Goal: Task Accomplishment & Management: Use online tool/utility

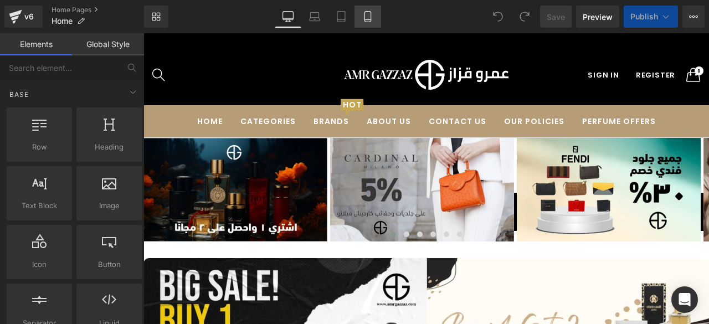
click at [371, 20] on icon at bounding box center [367, 20] width 6 height 0
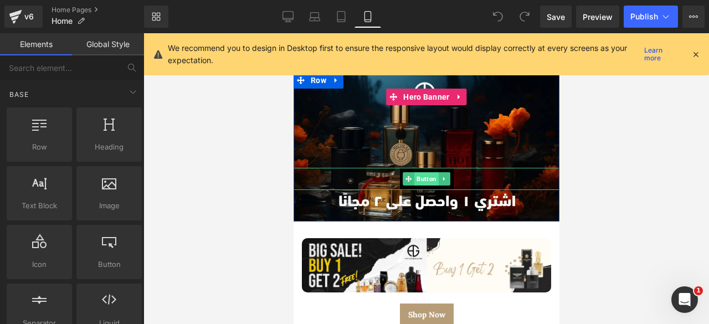
click at [417, 173] on span "Button" at bounding box center [426, 178] width 24 height 13
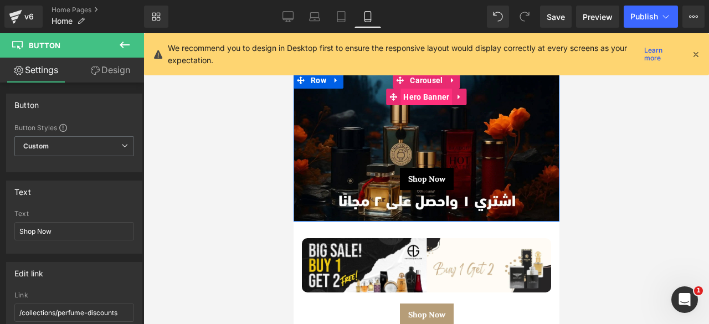
click at [418, 97] on span "Hero Banner" at bounding box center [426, 97] width 52 height 17
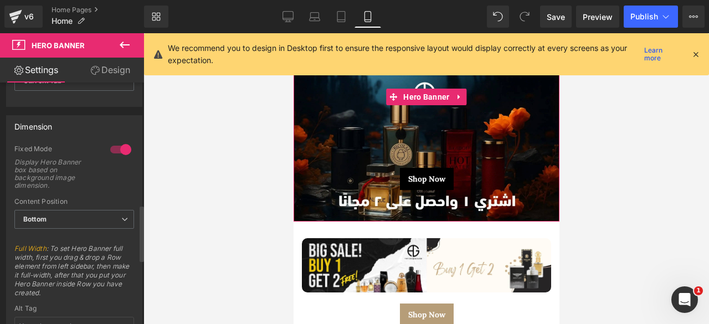
scroll to position [553, 0]
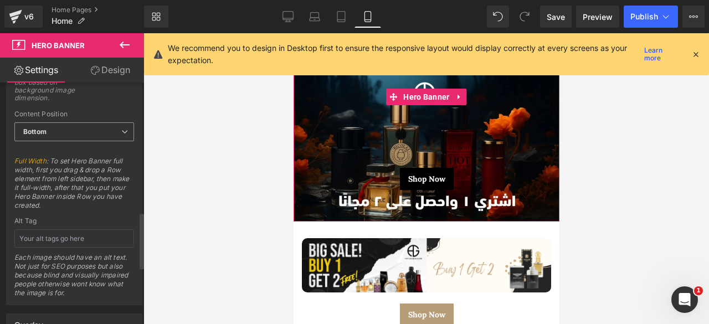
click at [86, 133] on span "Bottom" at bounding box center [74, 131] width 120 height 19
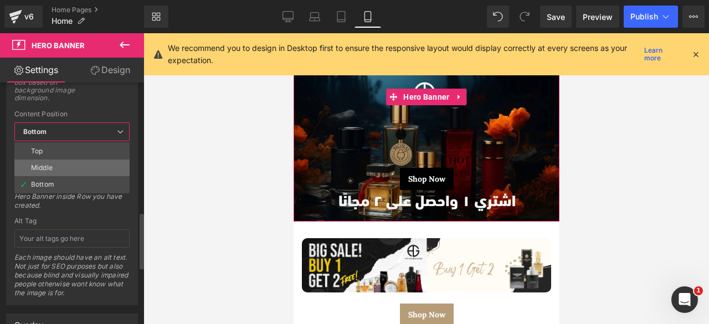
click at [58, 162] on li "Middle" at bounding box center [71, 168] width 115 height 17
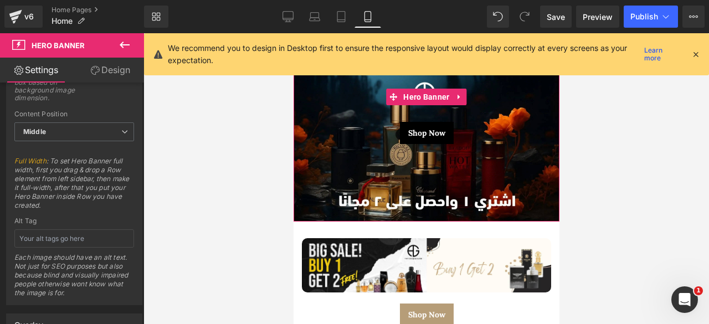
click at [100, 70] on link "Design" at bounding box center [110, 70] width 72 height 25
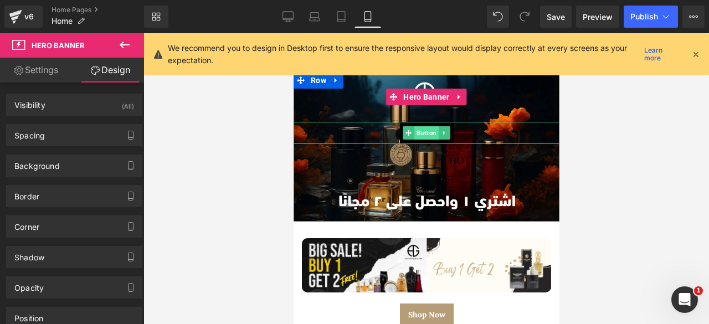
click at [420, 130] on span "Button" at bounding box center [426, 132] width 24 height 13
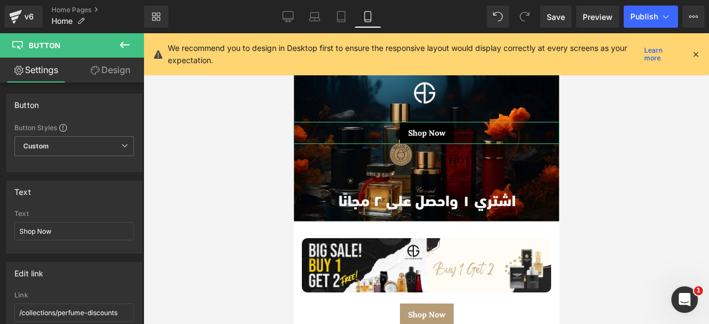
click at [109, 75] on link "Design" at bounding box center [110, 70] width 72 height 25
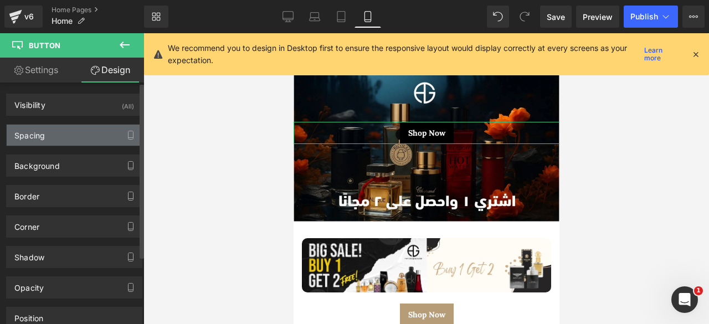
click at [58, 130] on div "Spacing" at bounding box center [74, 135] width 135 height 21
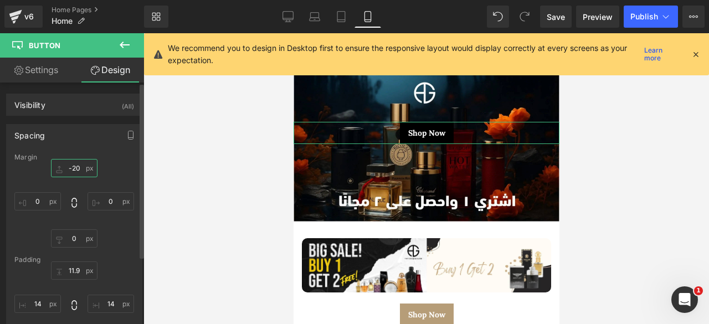
click at [72, 163] on input "text" at bounding box center [74, 168] width 47 height 18
type input "-20"
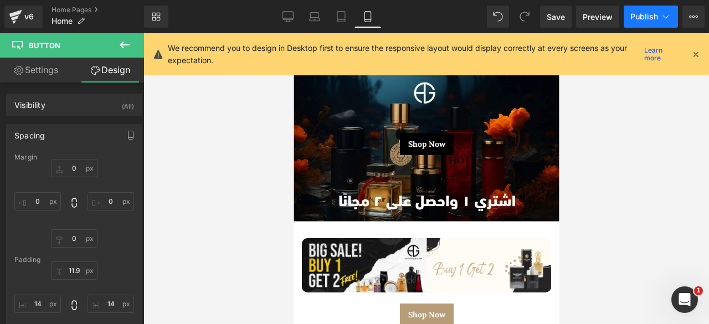
click at [641, 19] on span "Publish" at bounding box center [644, 16] width 28 height 9
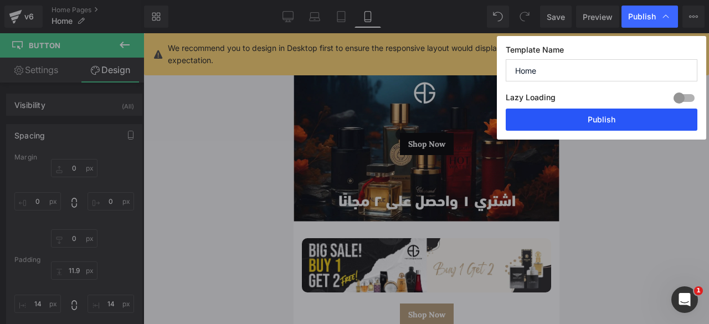
click at [587, 116] on button "Publish" at bounding box center [602, 120] width 192 height 22
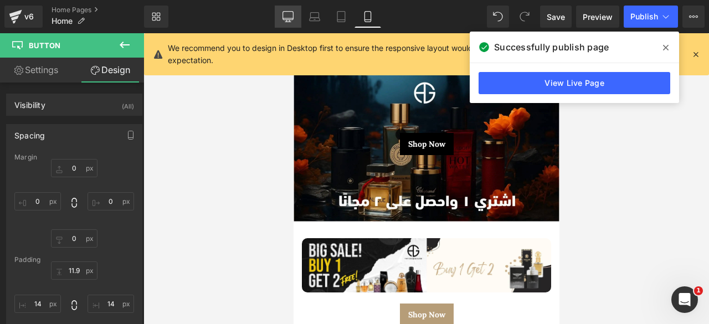
drag, startPoint x: 293, startPoint y: 12, endPoint x: 243, endPoint y: 120, distance: 119.2
click at [293, 12] on icon at bounding box center [287, 16] width 11 height 8
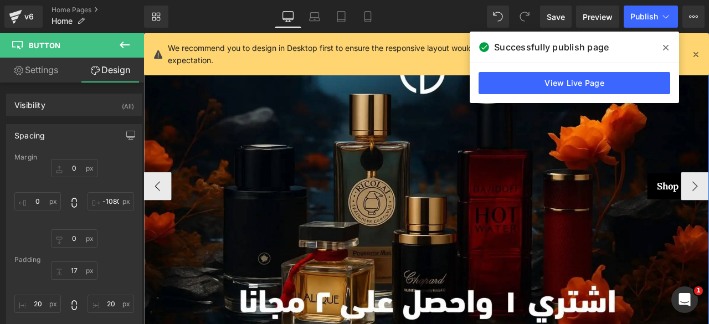
scroll to position [113, 0]
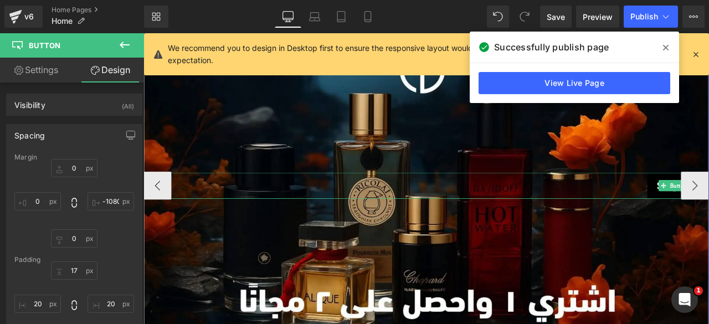
drag, startPoint x: 589, startPoint y: 217, endPoint x: 201, endPoint y: 221, distance: 388.3
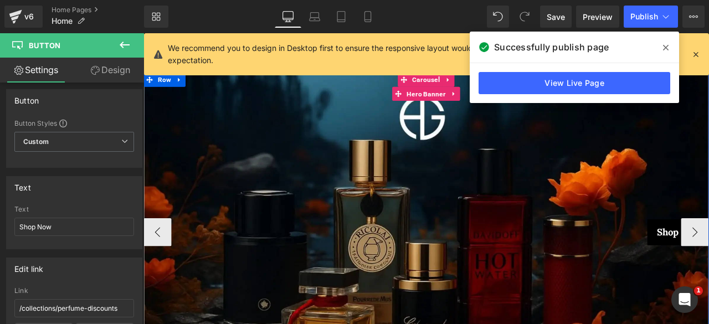
scroll to position [56, 0]
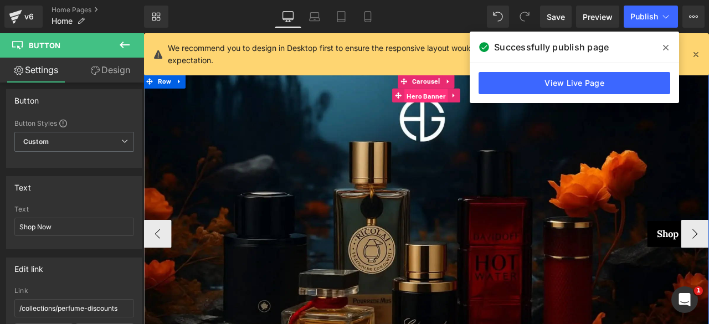
click at [474, 108] on span "Hero Banner" at bounding box center [479, 107] width 52 height 17
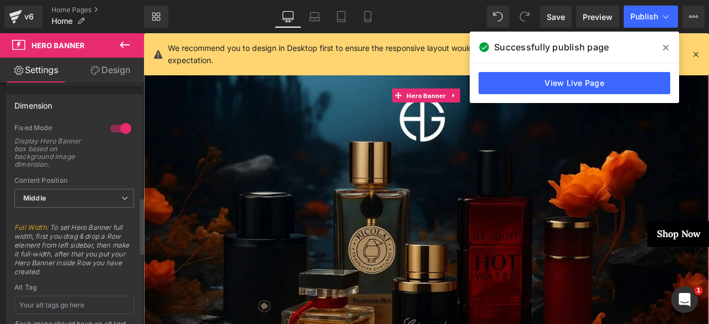
scroll to position [495, 0]
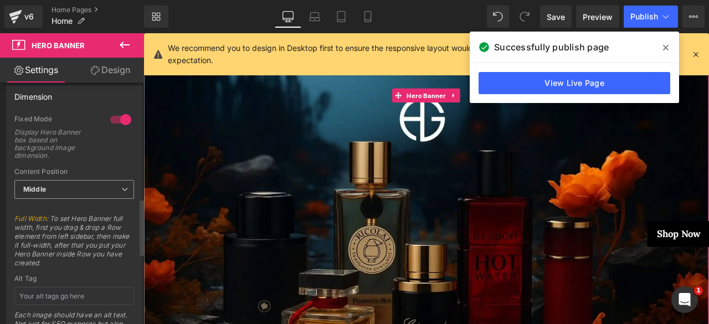
click at [64, 186] on span "Middle" at bounding box center [74, 189] width 120 height 19
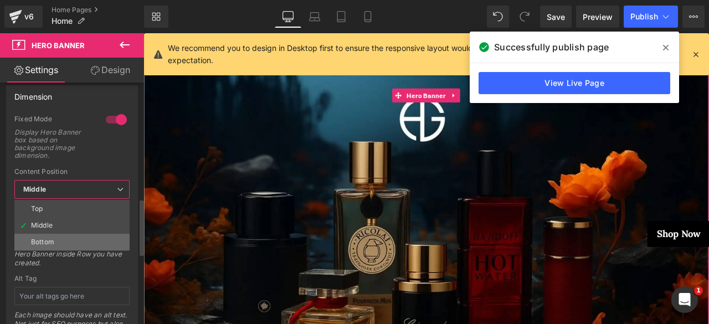
drag, startPoint x: 44, startPoint y: 231, endPoint x: 202, endPoint y: 74, distance: 222.5
click at [44, 234] on li "Bottom" at bounding box center [71, 242] width 115 height 17
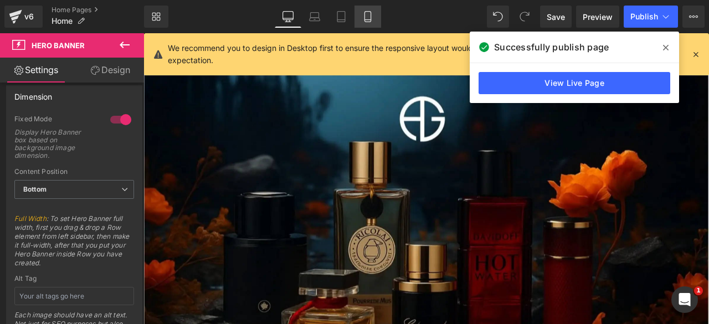
click at [369, 14] on icon at bounding box center [367, 16] width 11 height 11
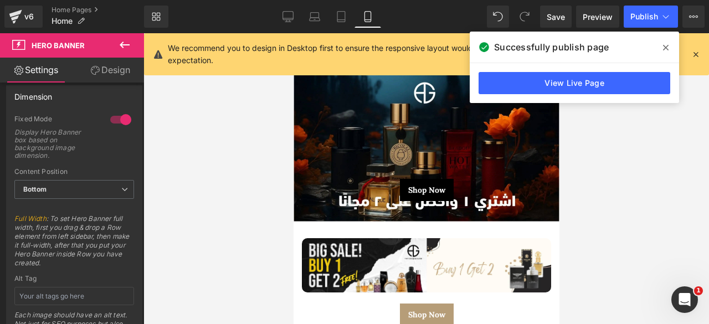
scroll to position [0, 0]
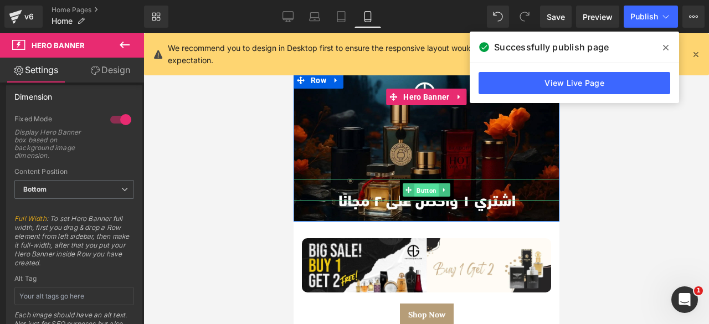
click at [417, 188] on span "Button" at bounding box center [426, 190] width 24 height 13
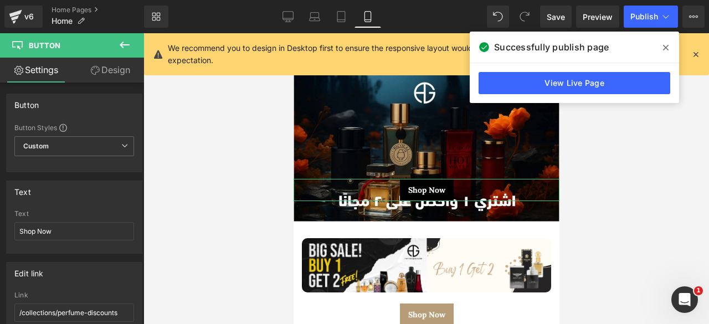
click at [112, 72] on link "Design" at bounding box center [110, 70] width 72 height 25
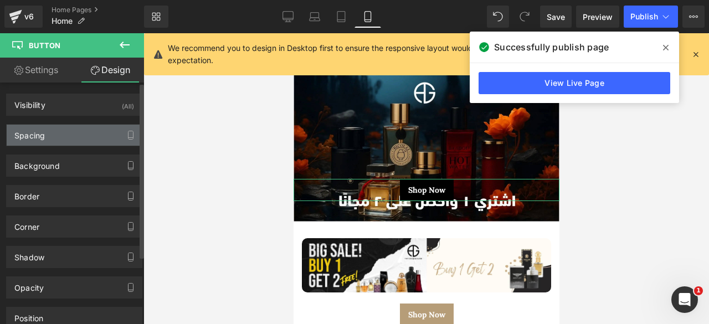
click at [54, 137] on div "Spacing" at bounding box center [74, 135] width 135 height 21
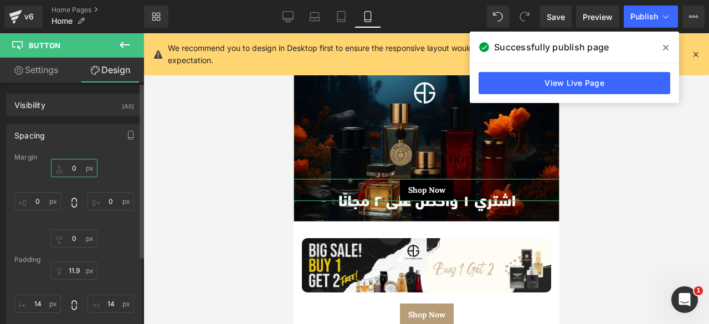
click at [69, 172] on input "text" at bounding box center [74, 168] width 47 height 18
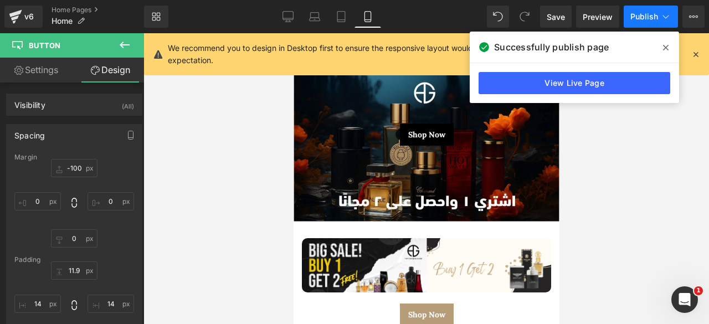
click at [642, 21] on button "Publish" at bounding box center [651, 17] width 54 height 22
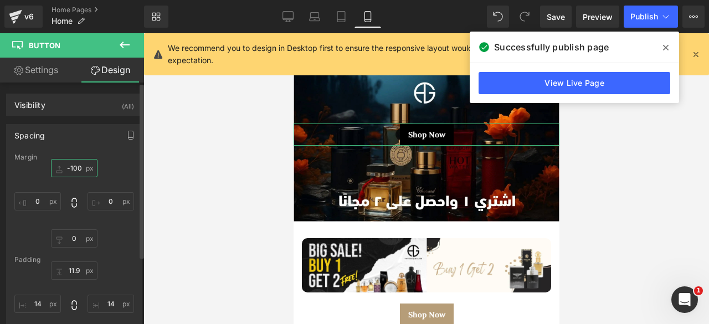
click at [80, 169] on input "-100" at bounding box center [74, 168] width 47 height 18
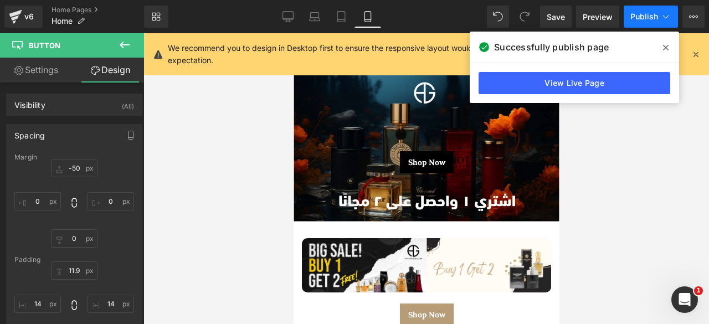
click at [651, 15] on span "Publish" at bounding box center [644, 16] width 28 height 9
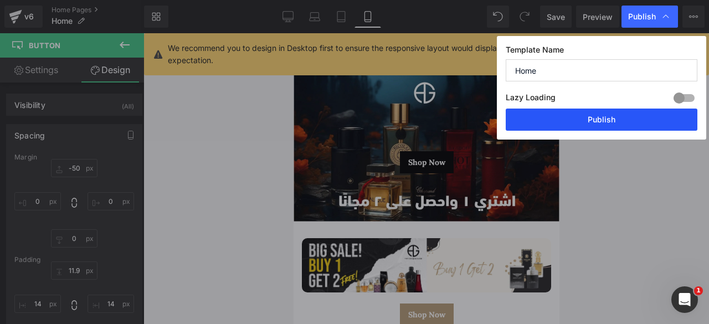
click at [564, 127] on button "Publish" at bounding box center [602, 120] width 192 height 22
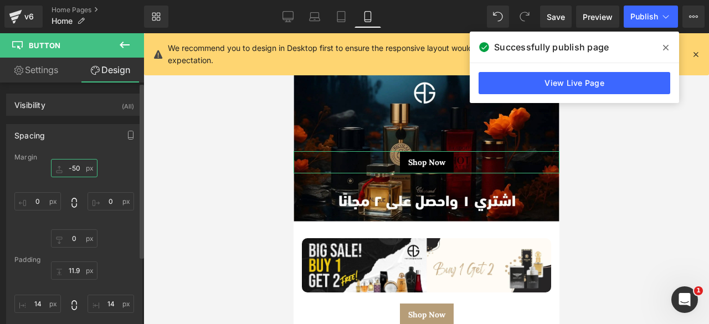
click at [77, 166] on input "-50" at bounding box center [74, 168] width 47 height 18
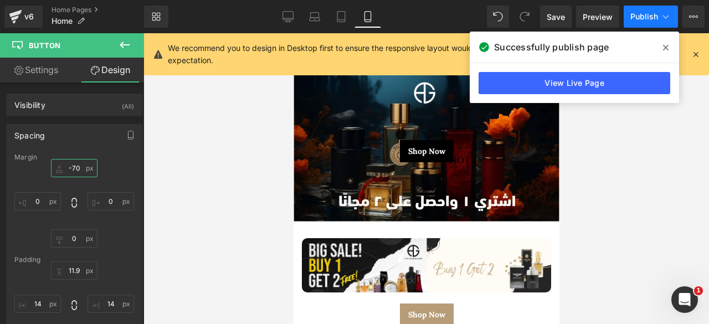
type input "-70"
click at [635, 15] on span "Publish" at bounding box center [644, 16] width 28 height 9
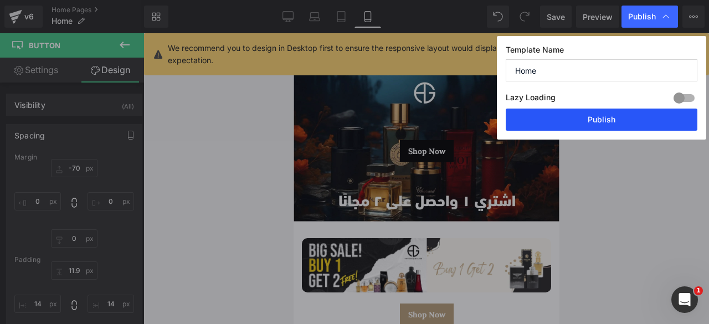
click at [575, 117] on button "Publish" at bounding box center [602, 120] width 192 height 22
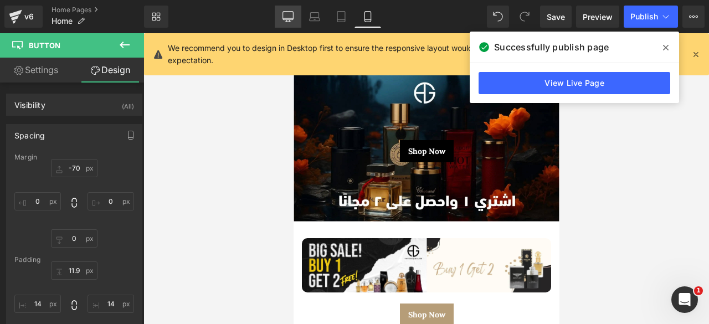
click at [281, 19] on link "Desktop" at bounding box center [288, 17] width 27 height 22
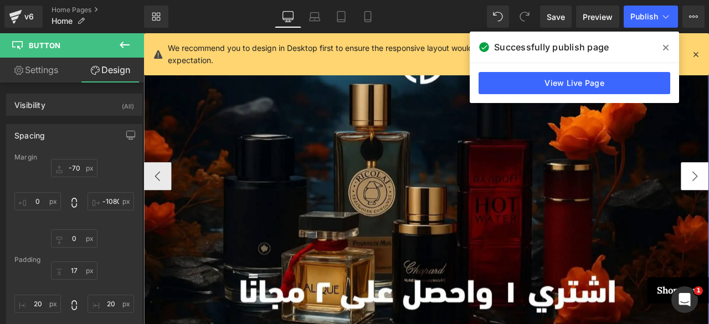
scroll to position [172, 0]
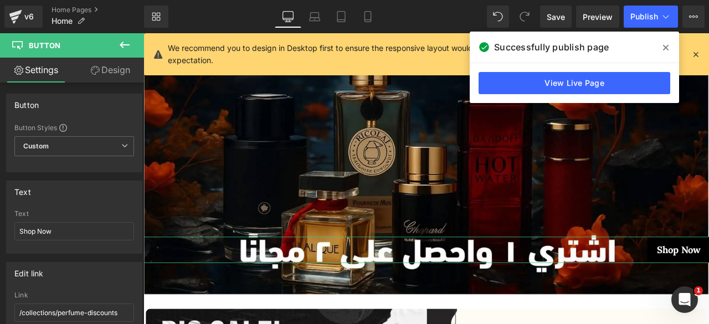
click at [110, 76] on link "Design" at bounding box center [110, 70] width 72 height 25
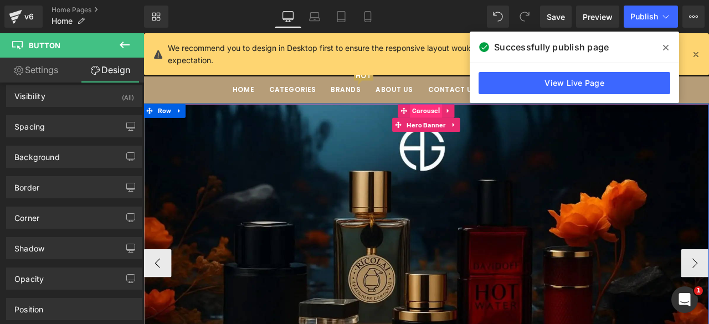
scroll to position [20, 0]
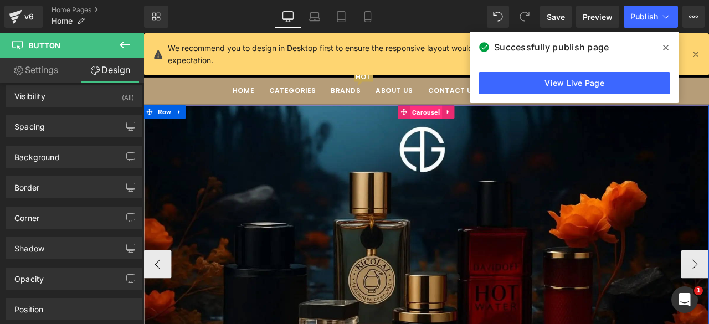
click at [477, 124] on span "Carousel" at bounding box center [478, 127] width 38 height 17
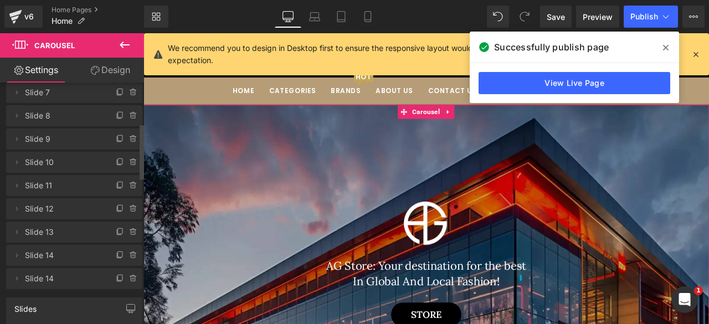
scroll to position [178, 0]
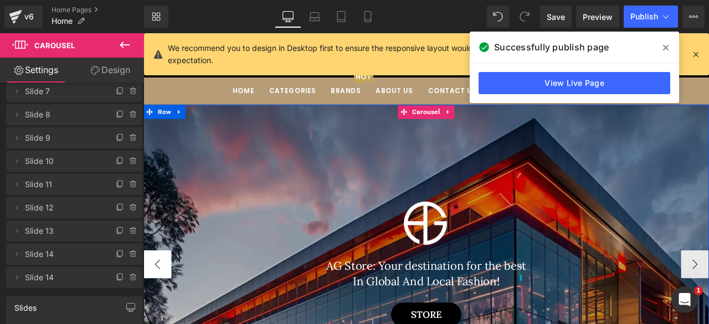
click at [152, 300] on button "‹" at bounding box center [159, 306] width 33 height 33
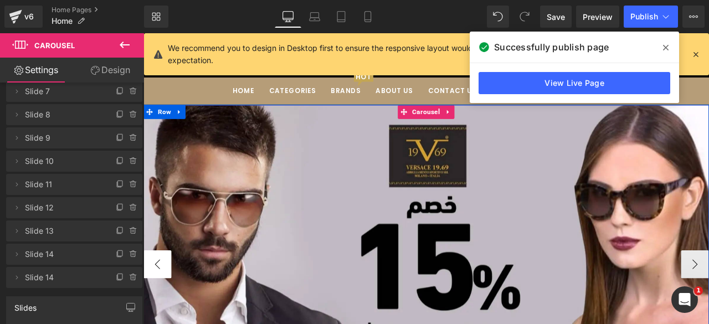
click at [152, 300] on button "‹" at bounding box center [159, 306] width 33 height 33
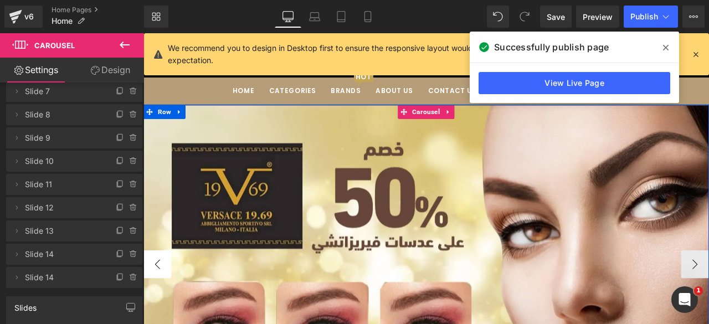
click at [152, 300] on button "‹" at bounding box center [159, 306] width 33 height 33
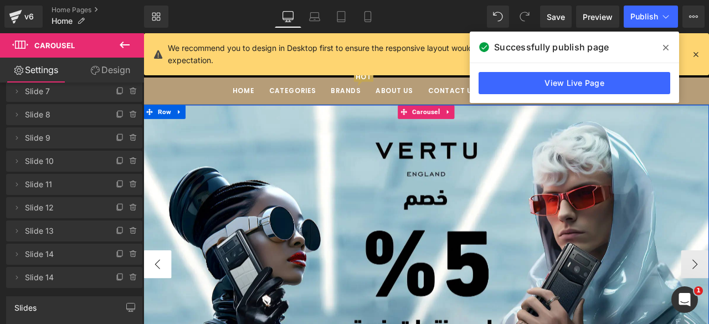
click at [152, 300] on button "‹" at bounding box center [159, 306] width 33 height 33
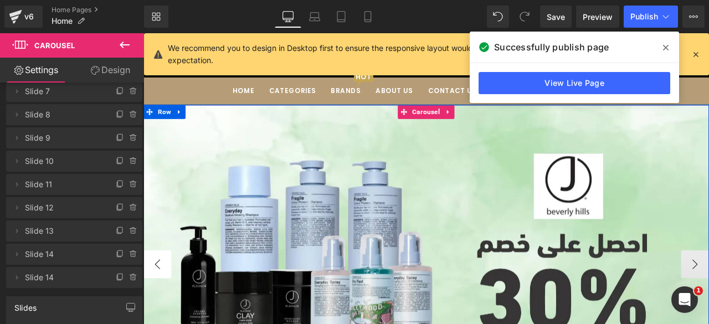
click at [152, 300] on button "‹" at bounding box center [159, 306] width 33 height 33
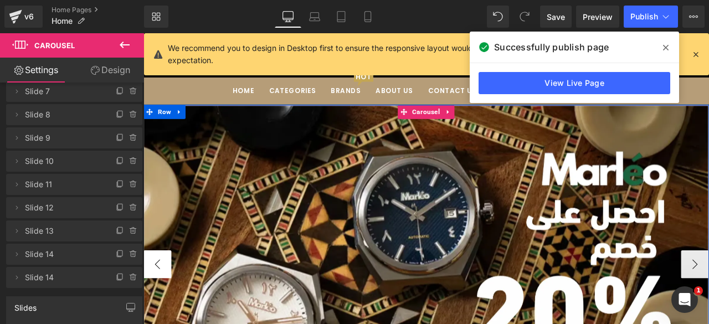
click at [152, 300] on button "‹" at bounding box center [159, 306] width 33 height 33
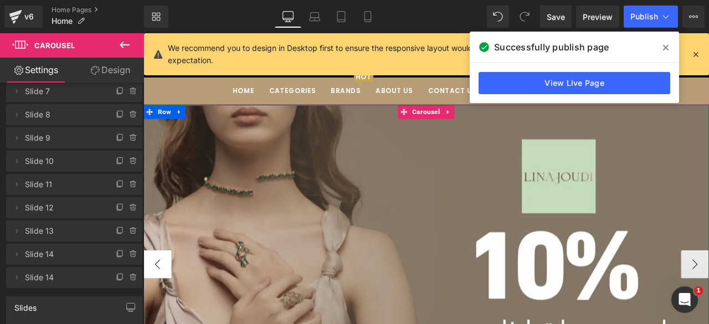
click at [152, 300] on button "‹" at bounding box center [159, 306] width 33 height 33
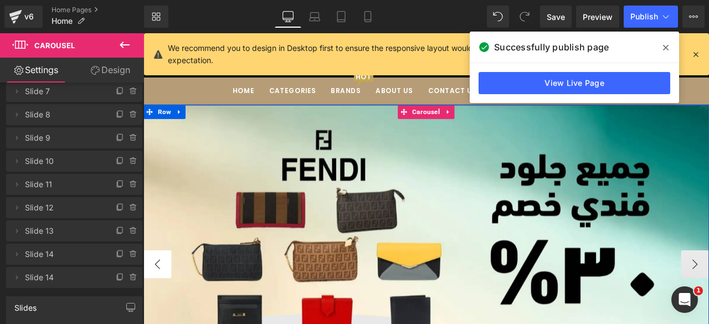
click at [152, 300] on button "‹" at bounding box center [159, 306] width 33 height 33
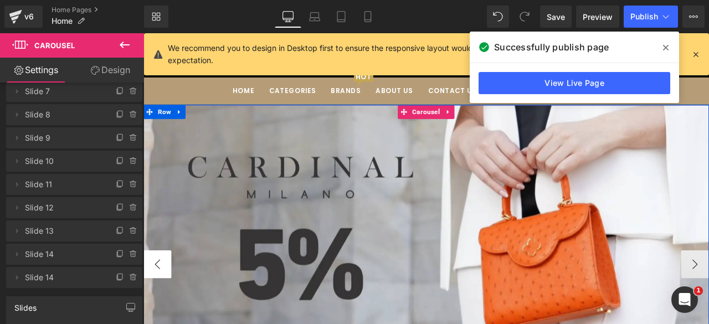
click at [152, 300] on button "‹" at bounding box center [159, 306] width 33 height 33
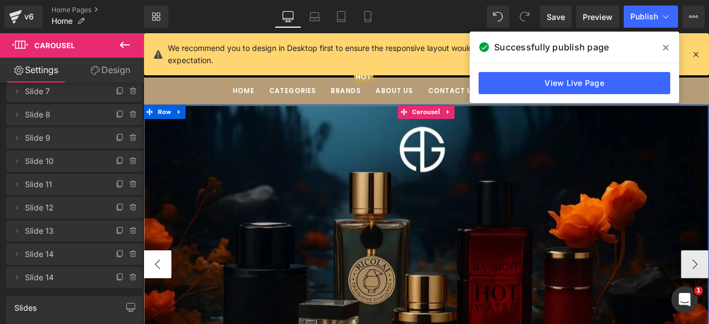
click at [152, 300] on button "‹" at bounding box center [159, 306] width 33 height 33
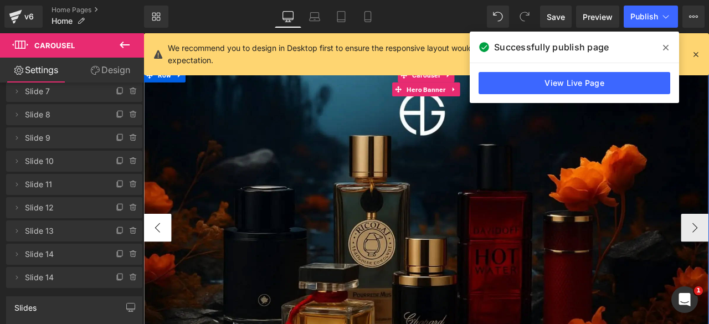
scroll to position [64, 0]
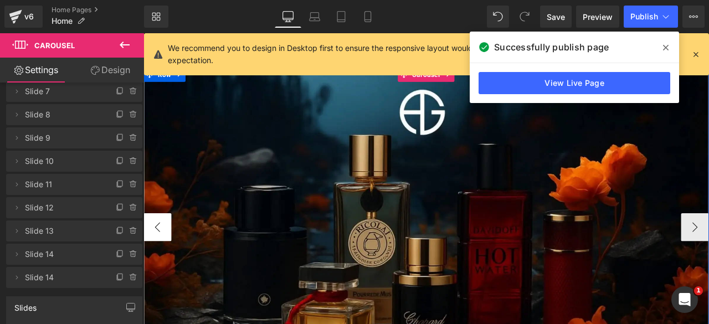
click at [150, 266] on button "‹" at bounding box center [159, 262] width 33 height 33
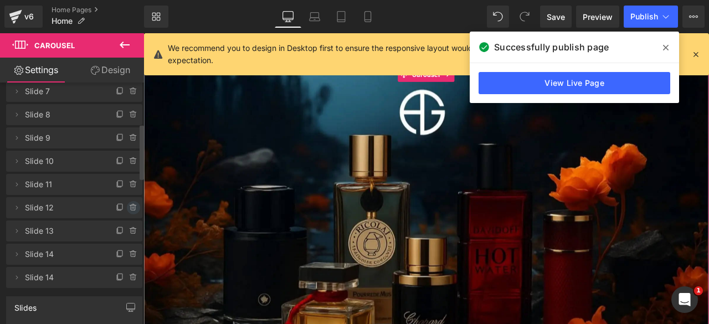
click at [129, 210] on icon at bounding box center [133, 207] width 9 height 9
click at [117, 208] on button "Delete" at bounding box center [121, 208] width 35 height 14
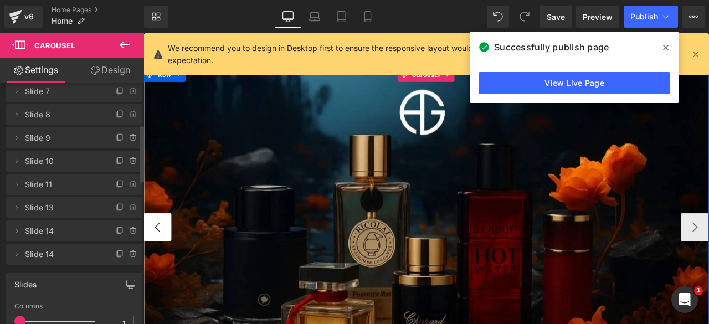
click at [162, 254] on button "‹" at bounding box center [159, 262] width 33 height 33
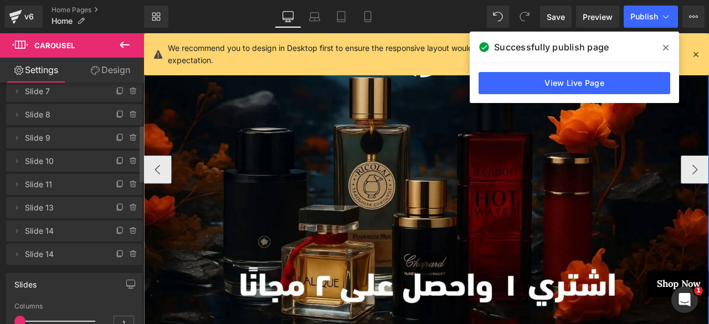
scroll to position [132, 0]
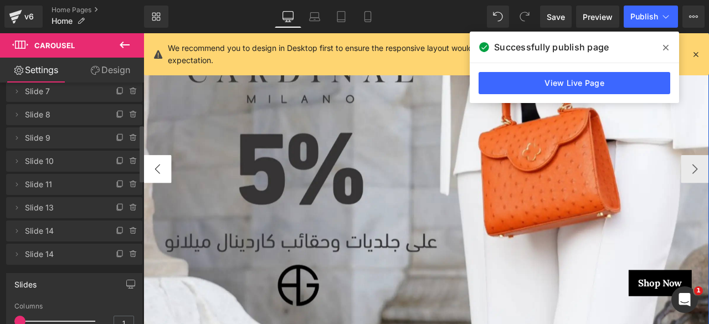
click at [147, 200] on button "‹" at bounding box center [159, 194] width 33 height 33
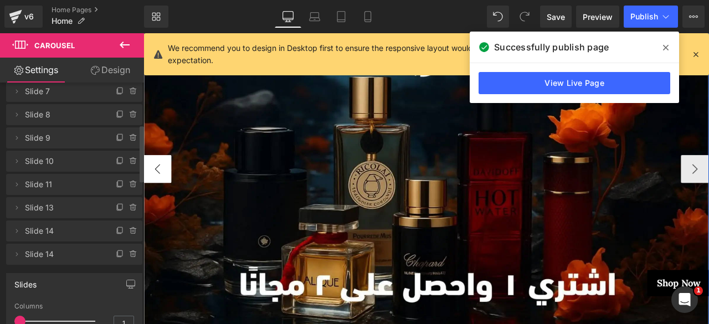
click at [147, 200] on button "‹" at bounding box center [159, 194] width 33 height 33
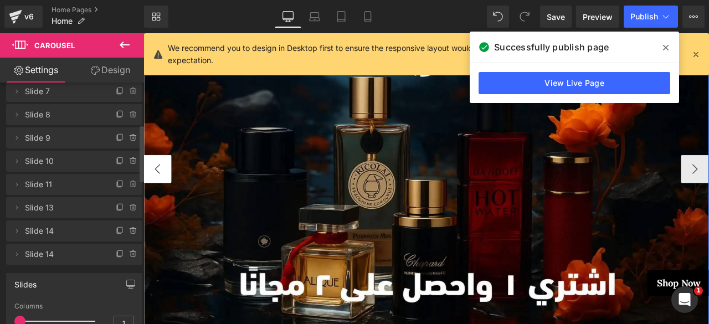
click at [147, 200] on button "‹" at bounding box center [159, 194] width 33 height 33
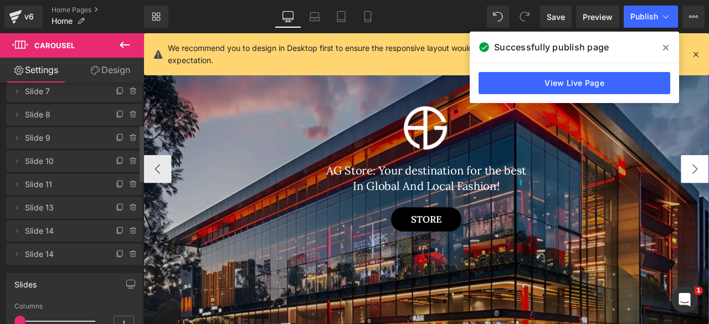
click at [163, 197] on button "‹" at bounding box center [159, 194] width 33 height 33
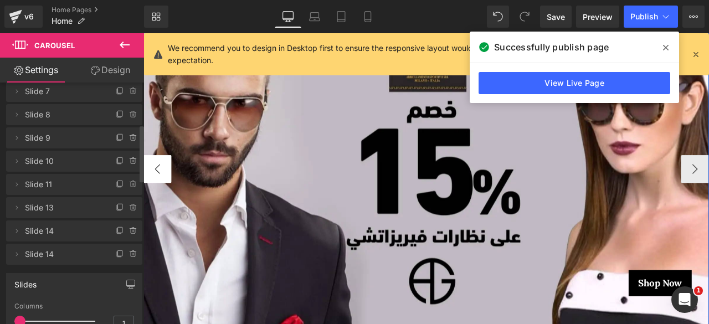
click at [163, 197] on button "‹" at bounding box center [159, 194] width 33 height 33
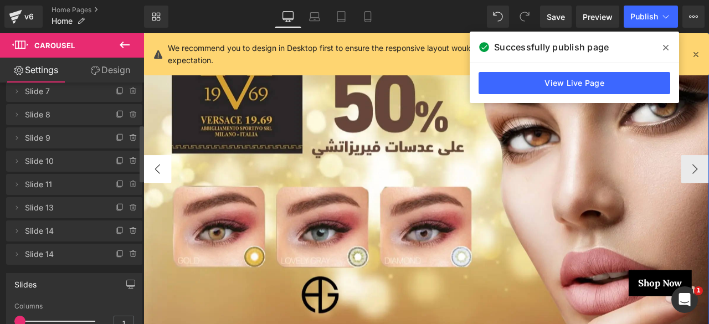
click at [163, 197] on button "‹" at bounding box center [159, 194] width 33 height 33
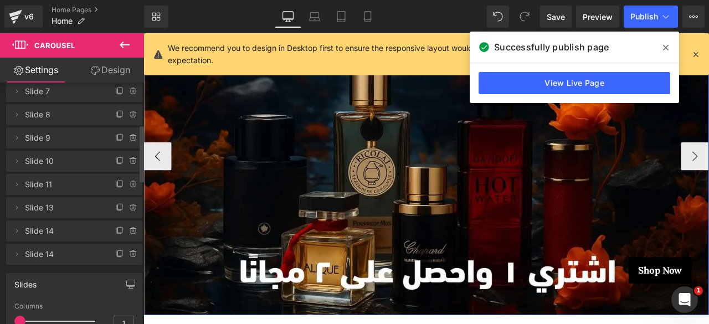
scroll to position [139, 0]
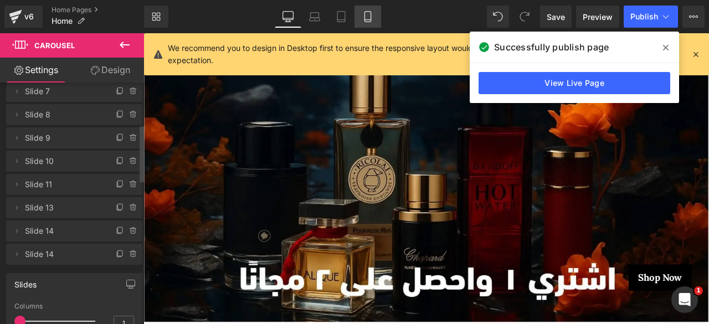
click at [369, 12] on icon at bounding box center [367, 16] width 11 height 11
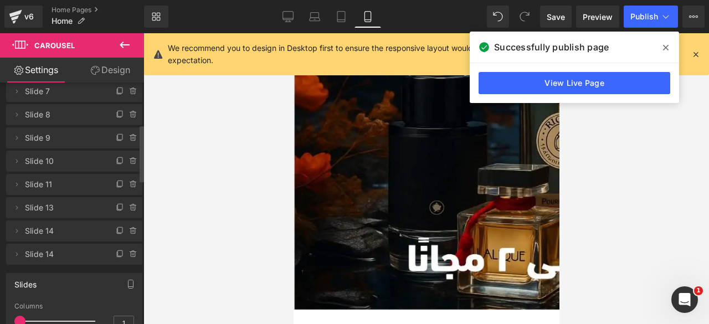
scroll to position [0, 0]
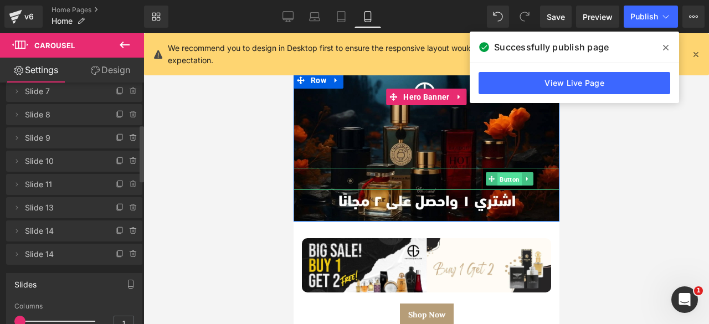
click at [498, 178] on span "Button" at bounding box center [509, 179] width 24 height 13
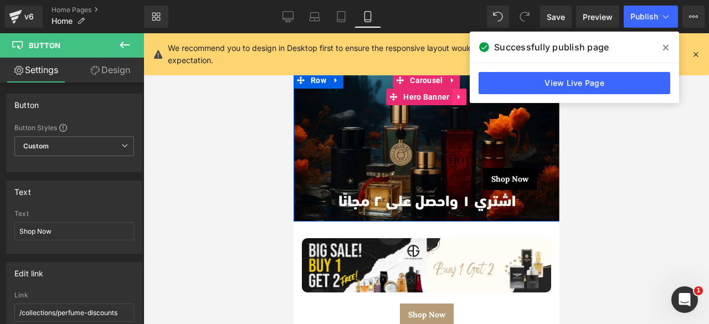
click at [457, 95] on icon at bounding box center [458, 97] width 2 height 5
click at [462, 96] on icon at bounding box center [466, 97] width 8 height 8
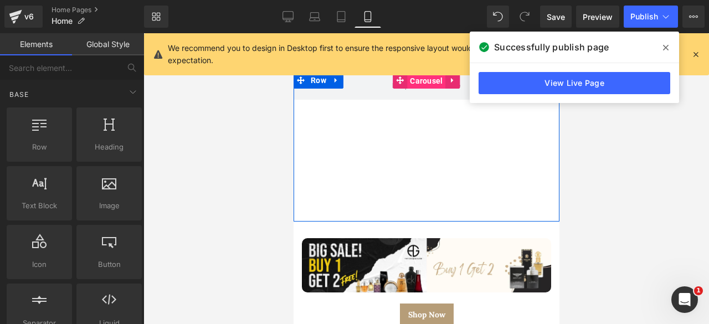
click at [414, 79] on span "Carousel" at bounding box center [426, 81] width 38 height 17
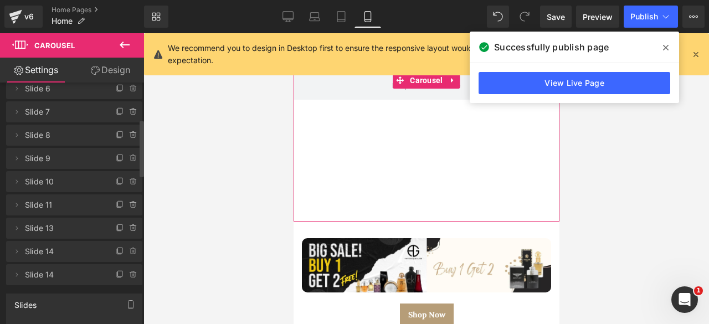
scroll to position [158, 0]
click at [130, 225] on icon at bounding box center [133, 225] width 6 height 0
click at [120, 225] on button "Delete" at bounding box center [121, 228] width 35 height 14
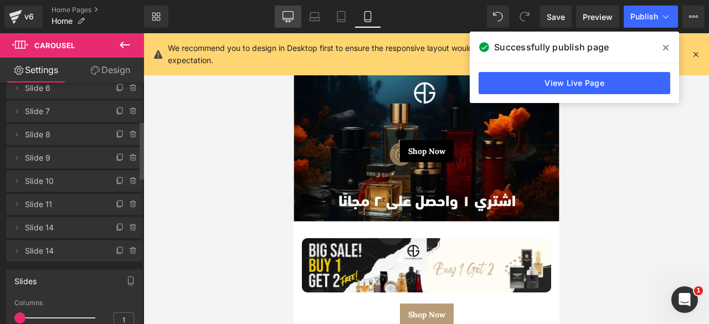
drag, startPoint x: 282, startPoint y: 16, endPoint x: 230, endPoint y: 57, distance: 66.2
click at [282, 16] on link "Desktop" at bounding box center [288, 17] width 27 height 22
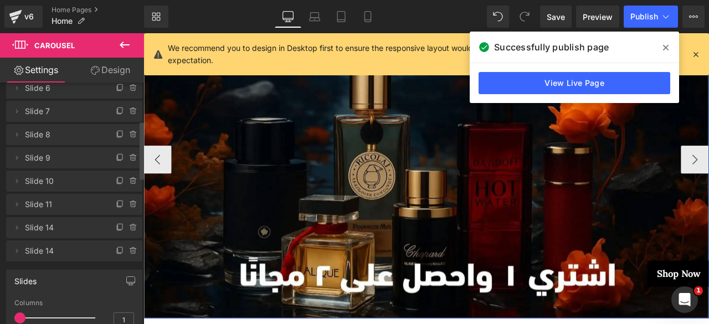
scroll to position [176, 0]
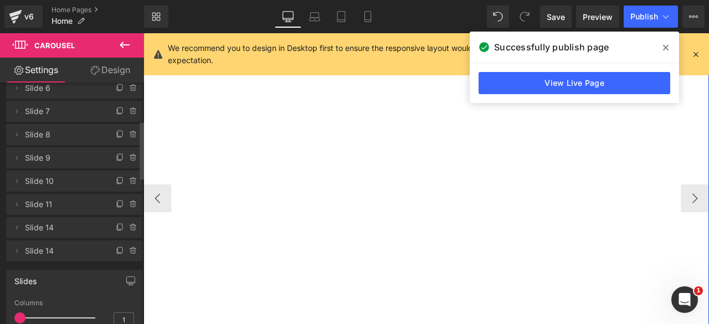
scroll to position [0, 0]
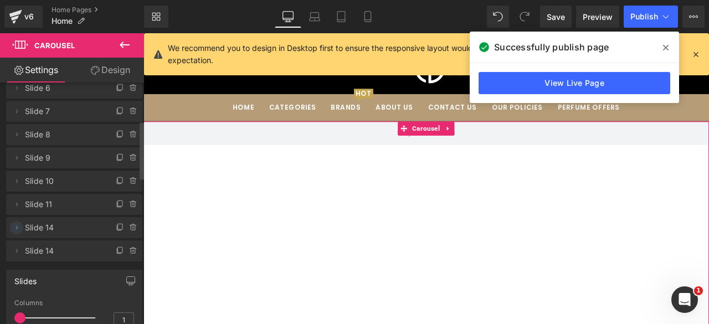
click at [17, 228] on icon at bounding box center [16, 227] width 9 height 9
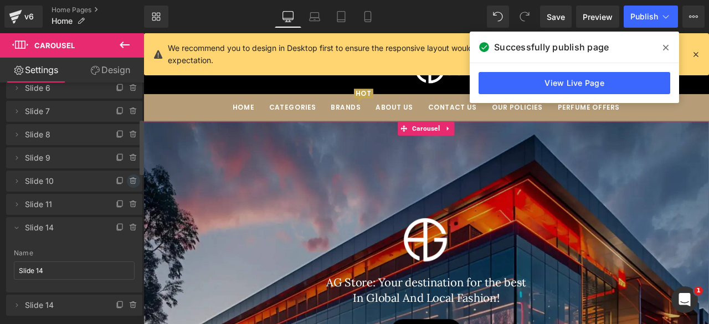
click at [129, 184] on icon at bounding box center [133, 181] width 9 height 9
click at [120, 183] on button "Delete" at bounding box center [121, 181] width 35 height 14
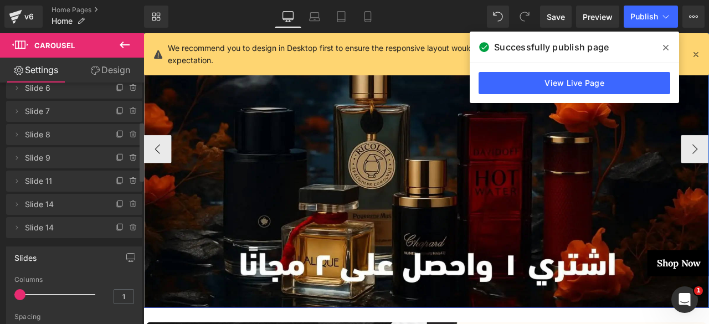
scroll to position [162, 0]
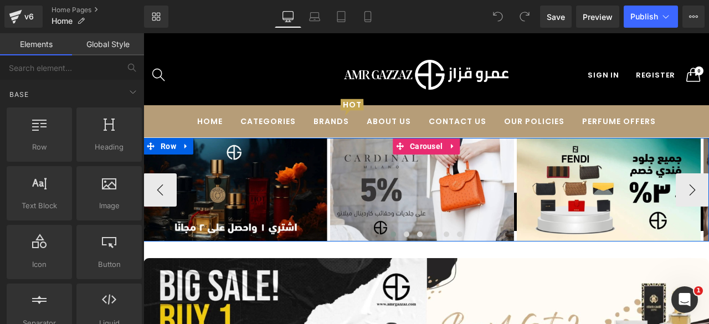
click at [418, 232] on span at bounding box center [420, 235] width 6 height 6
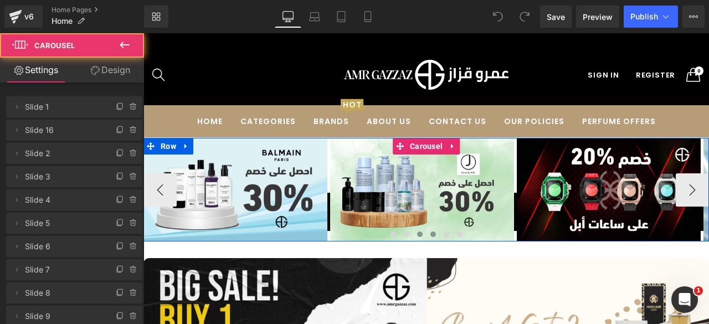
click at [430, 233] on span at bounding box center [433, 235] width 6 height 6
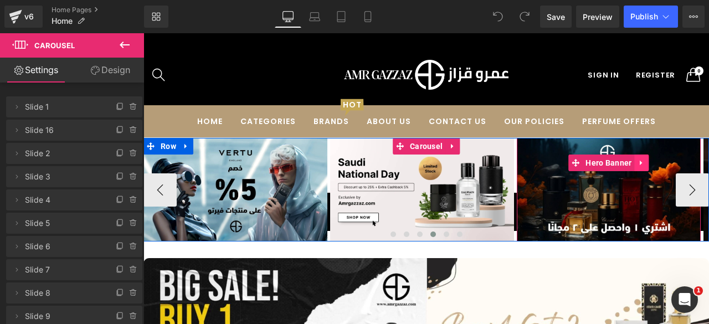
click at [638, 164] on icon at bounding box center [642, 163] width 8 height 8
click at [646, 164] on icon at bounding box center [649, 163] width 8 height 8
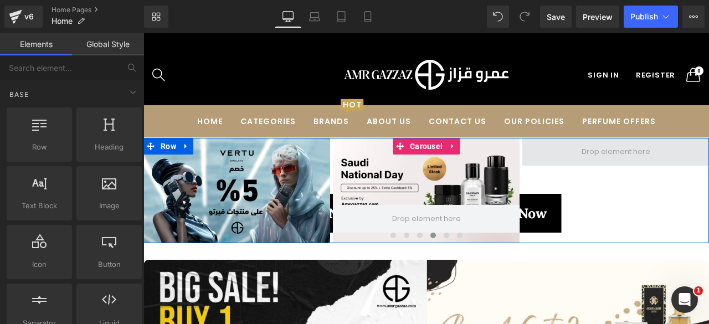
click at [573, 150] on span at bounding box center [615, 152] width 187 height 28
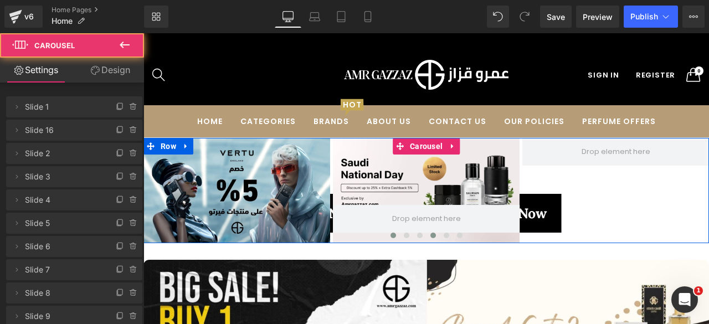
click at [390, 235] on span at bounding box center [393, 236] width 6 height 6
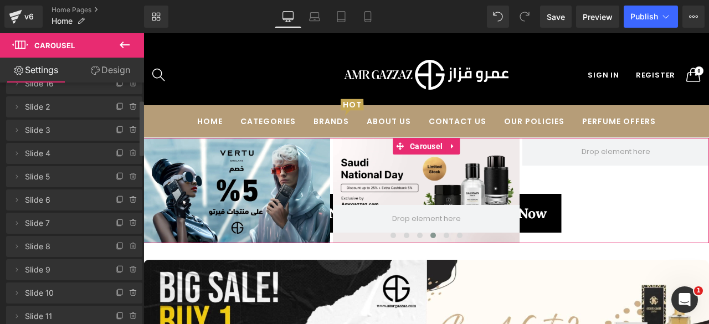
scroll to position [78, 0]
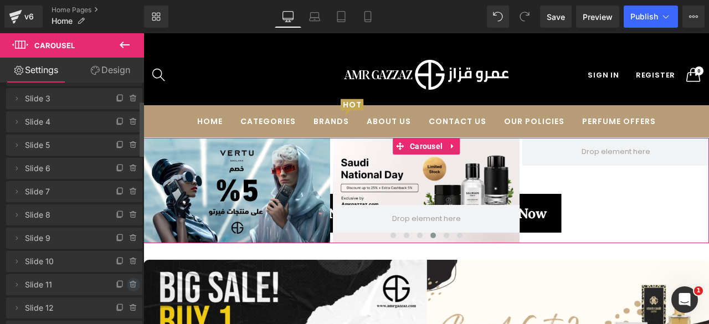
click at [129, 281] on icon at bounding box center [133, 284] width 9 height 9
click at [119, 285] on button "Delete" at bounding box center [121, 285] width 35 height 14
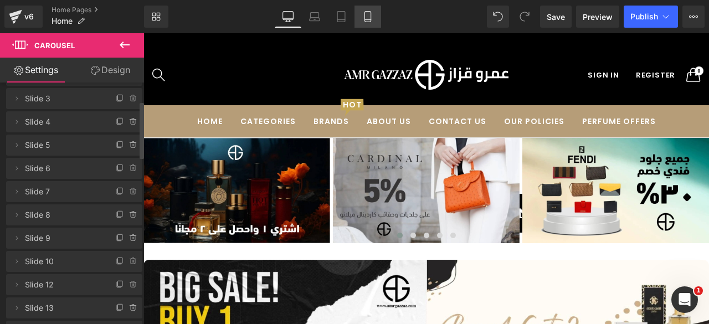
click at [373, 18] on icon at bounding box center [367, 16] width 11 height 11
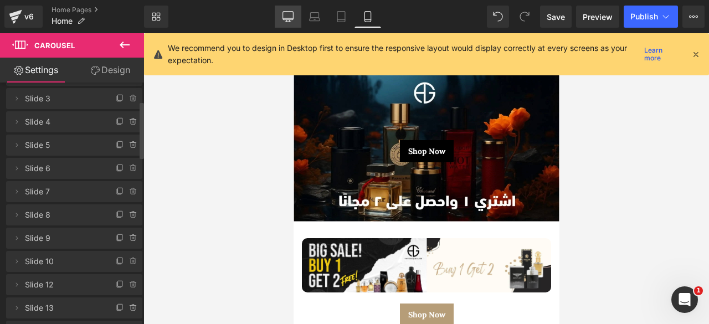
click at [287, 20] on icon at bounding box center [287, 21] width 3 height 2
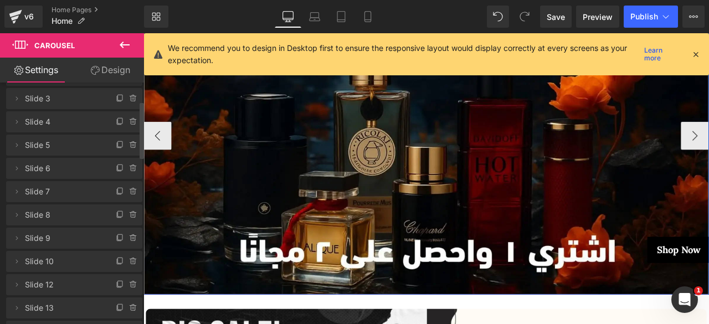
scroll to position [174, 0]
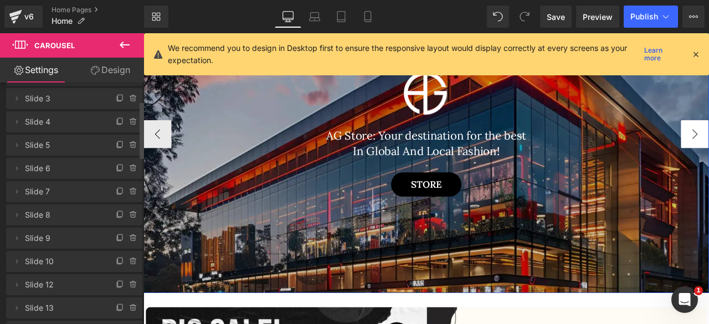
click at [156, 156] on button "‹" at bounding box center [159, 152] width 33 height 33
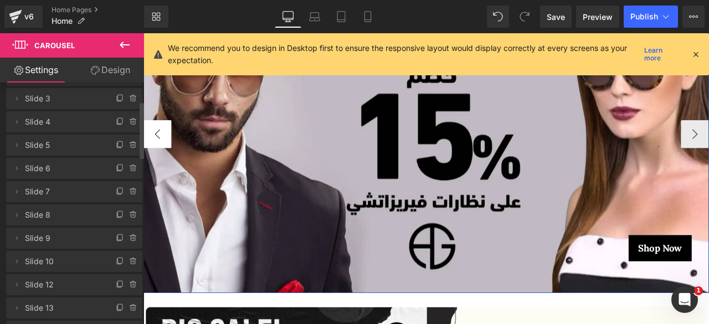
click at [156, 156] on button "‹" at bounding box center [159, 152] width 33 height 33
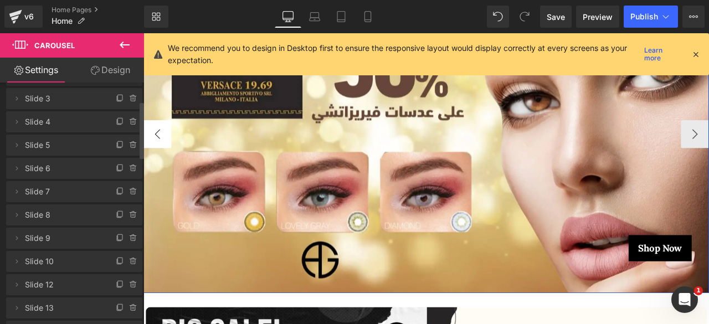
click at [156, 156] on button "‹" at bounding box center [159, 152] width 33 height 33
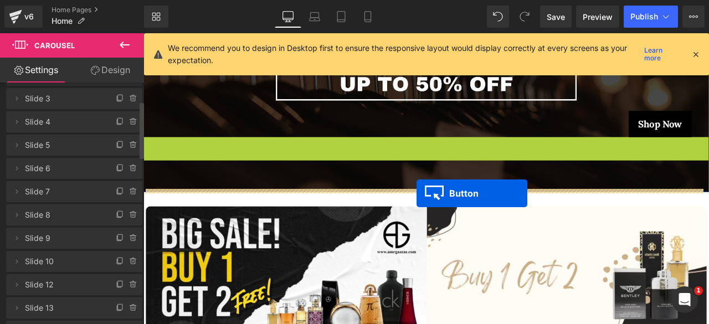
scroll to position [297, 0]
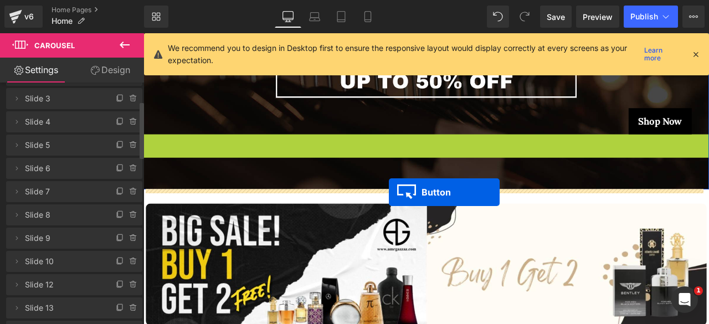
drag, startPoint x: 731, startPoint y: 168, endPoint x: 434, endPoint y: 222, distance: 301.2
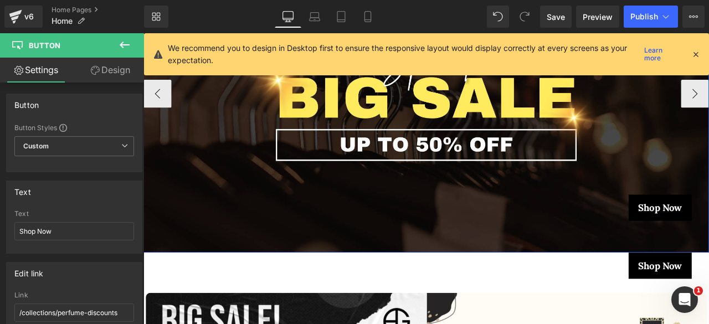
scroll to position [217, 0]
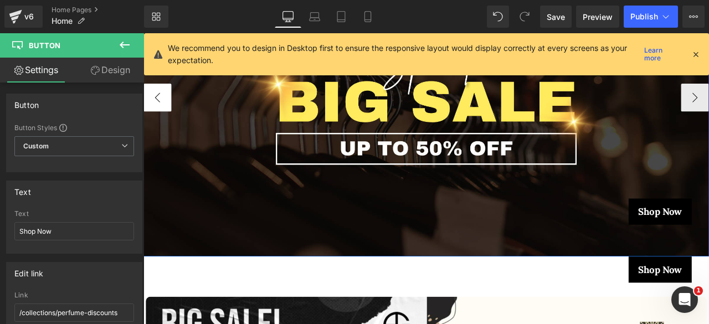
click at [162, 111] on button "‹" at bounding box center [159, 109] width 33 height 33
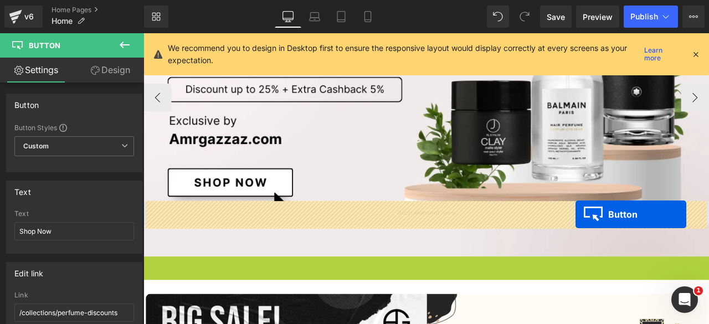
drag, startPoint x: 732, startPoint y: 312, endPoint x: 655, endPoint y: 248, distance: 100.6
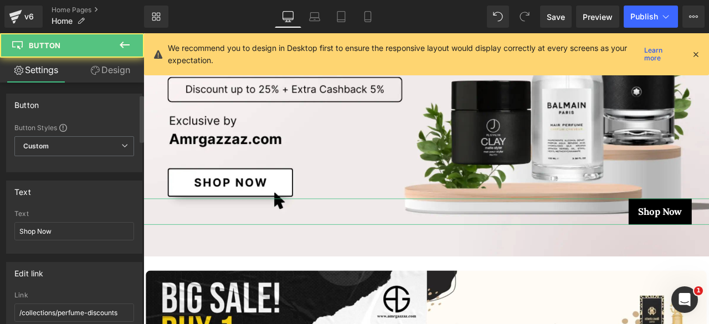
scroll to position [70, 0]
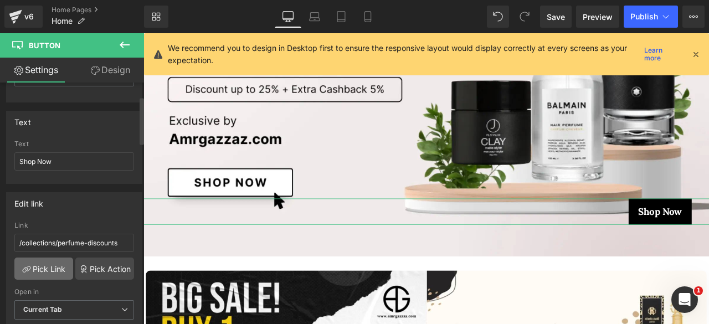
click at [53, 258] on link "Pick Link" at bounding box center [43, 269] width 59 height 22
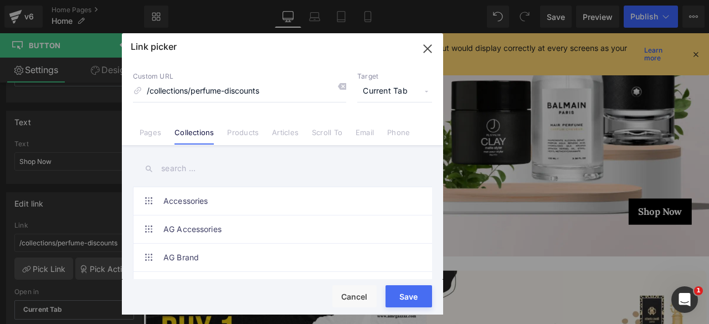
click at [0, 0] on input "text" at bounding box center [0, 0] width 0 height 0
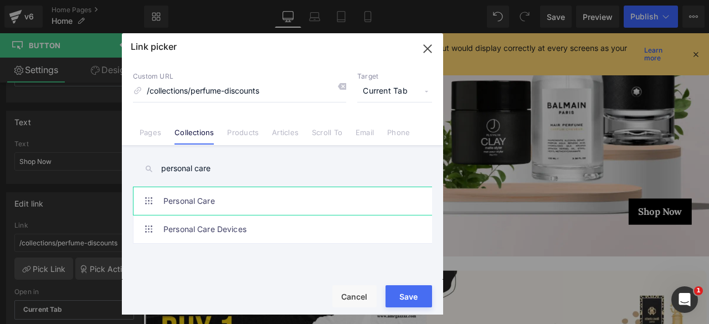
type input "personal care"
click at [207, 200] on link "Personal Care" at bounding box center [285, 201] width 244 height 28
click at [0, 0] on button "Save" at bounding box center [0, 0] width 0 height 0
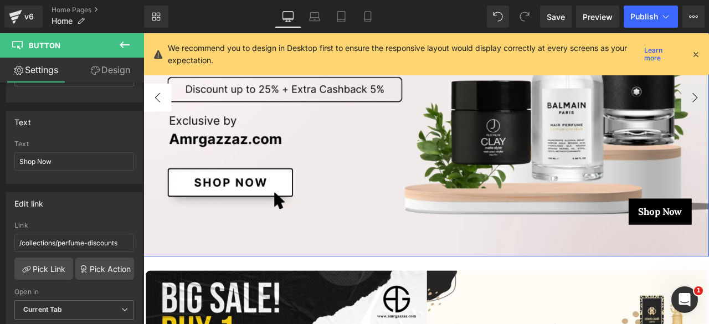
click at [156, 105] on button "‹" at bounding box center [159, 109] width 33 height 33
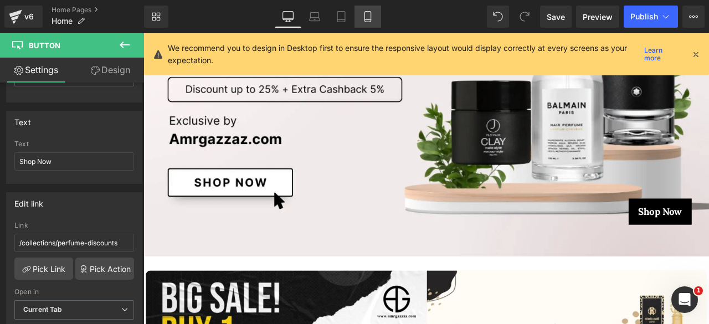
click at [362, 18] on icon at bounding box center [367, 16] width 11 height 11
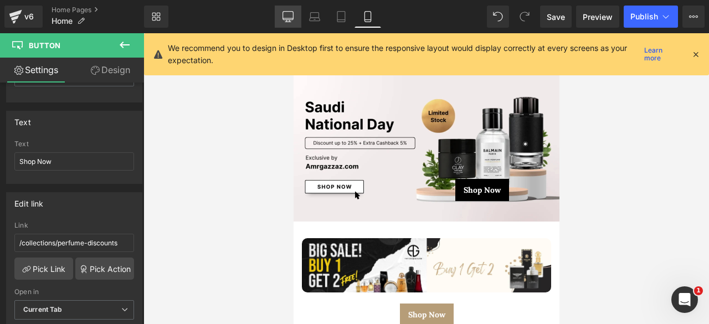
click at [284, 6] on link "Desktop" at bounding box center [288, 17] width 27 height 22
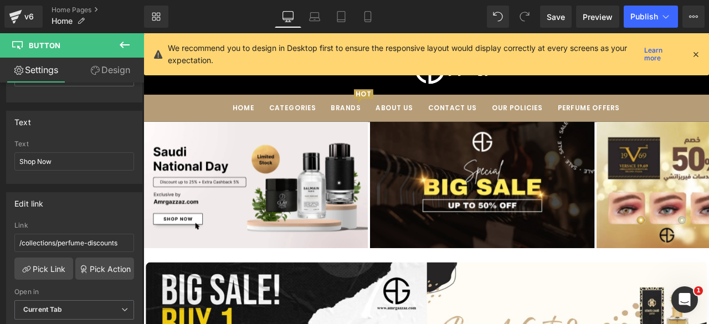
scroll to position [64, 0]
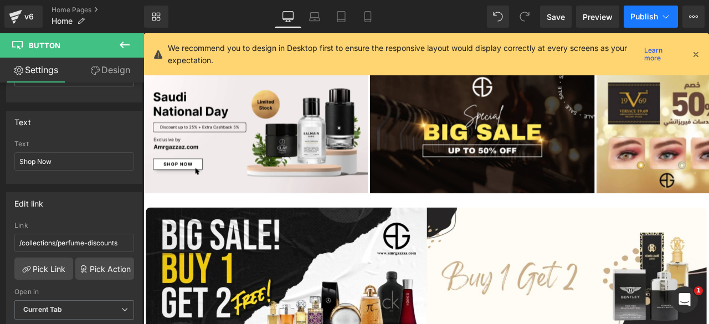
click at [639, 22] on button "Publish" at bounding box center [651, 17] width 54 height 22
